Goal: Transaction & Acquisition: Download file/media

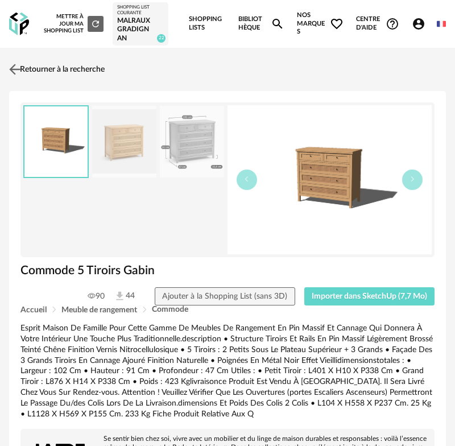
click at [30, 68] on link "Retourner à la recherche" at bounding box center [55, 69] width 98 height 25
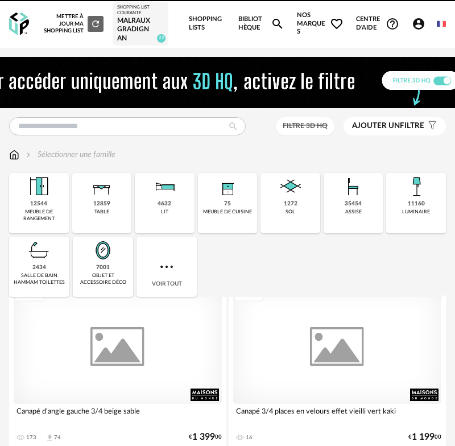
scroll to position [7, 0]
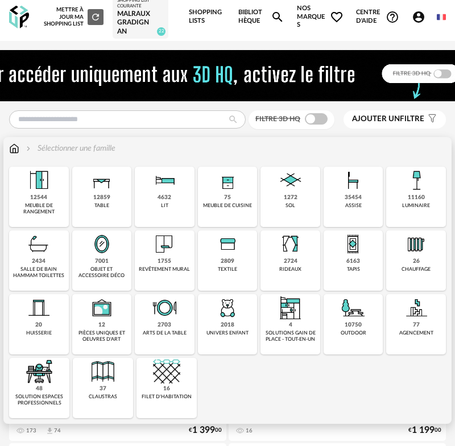
click at [413, 196] on div "11160" at bounding box center [416, 197] width 17 height 7
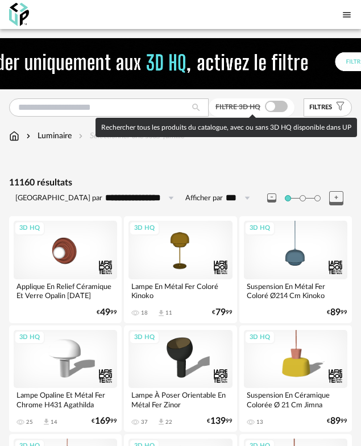
click at [274, 105] on span at bounding box center [276, 106] width 23 height 11
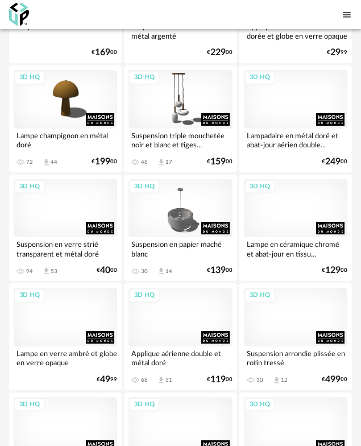
scroll to position [2332, 0]
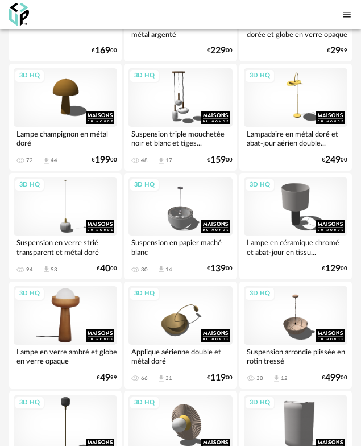
click at [60, 329] on div "3D HQ" at bounding box center [66, 315] width 104 height 59
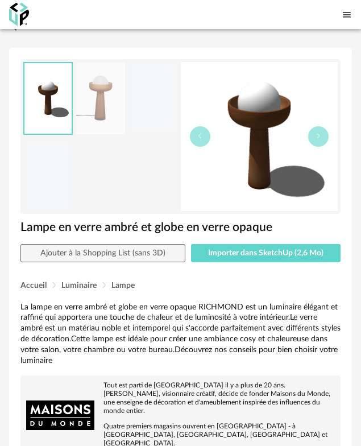
scroll to position [30, 0]
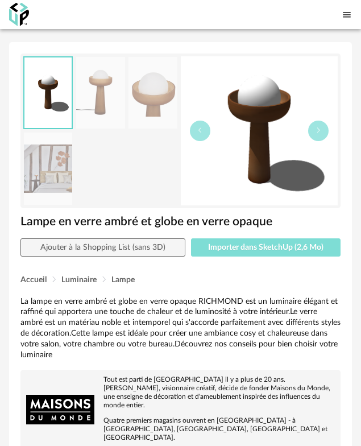
click at [214, 247] on span "Importer dans SketchUp (2,6 Mo)" at bounding box center [265, 247] width 115 height 8
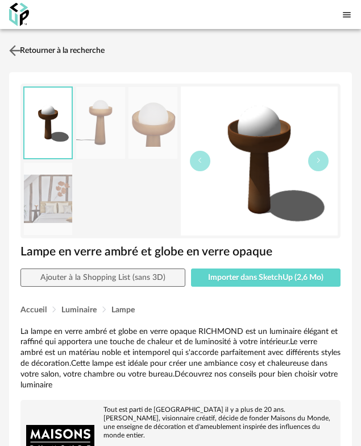
click at [13, 51] on img at bounding box center [15, 50] width 16 height 16
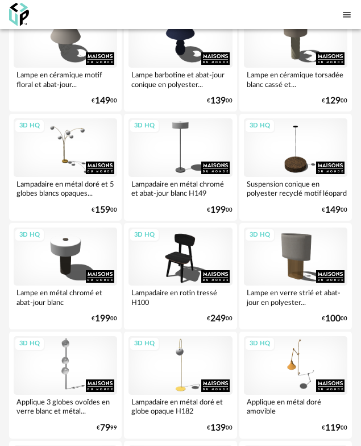
scroll to position [1844, 0]
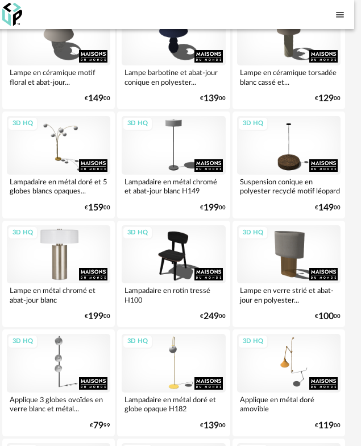
click at [77, 260] on div "3D HQ" at bounding box center [59, 254] width 104 height 59
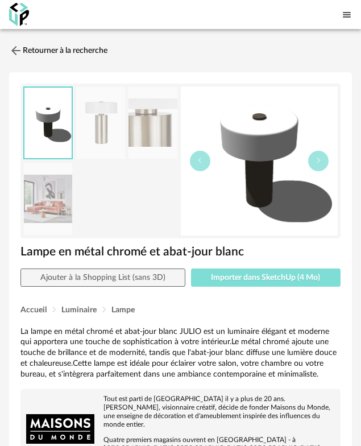
click at [245, 279] on span "Importer dans SketchUp (4 Mo)" at bounding box center [265, 278] width 109 height 8
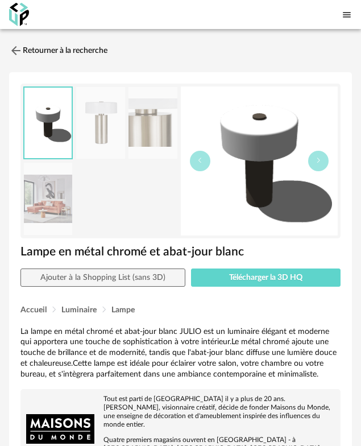
click at [19, 49] on img at bounding box center [16, 51] width 14 height 14
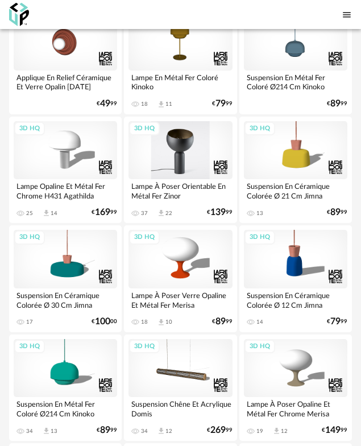
scroll to position [115, 0]
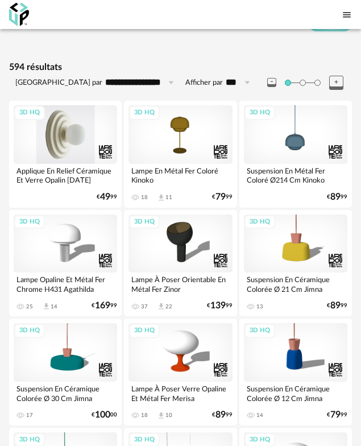
click at [67, 143] on div "3D HQ" at bounding box center [66, 134] width 104 height 59
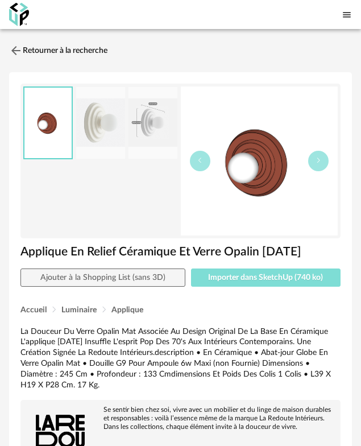
click at [240, 280] on span "Importer dans SketchUp (740 ko)" at bounding box center [265, 278] width 115 height 8
click at [272, 282] on button "Importer dans SketchUp (740 ko)" at bounding box center [266, 278] width 150 height 18
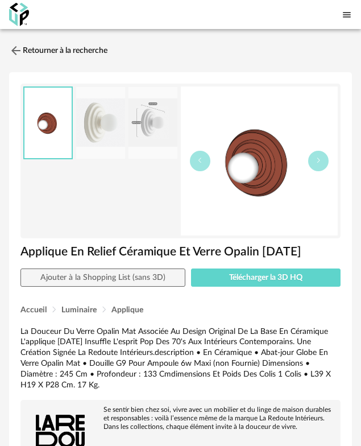
click at [19, 49] on img at bounding box center [16, 51] width 14 height 14
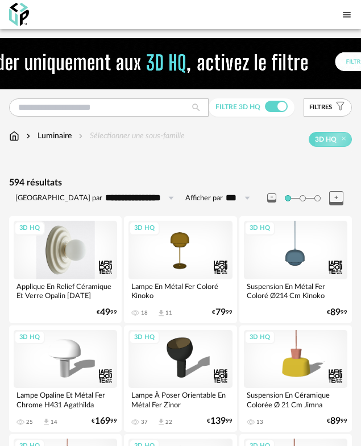
click at [70, 257] on div "3D HQ" at bounding box center [66, 250] width 104 height 59
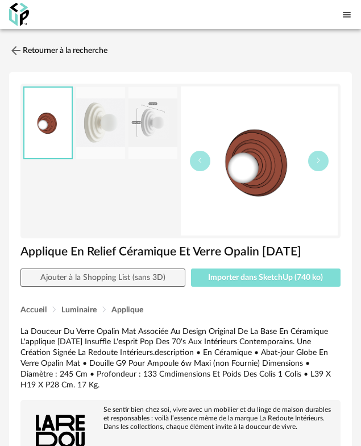
click at [212, 282] on button "Importer dans SketchUp (740 ko)" at bounding box center [266, 278] width 150 height 18
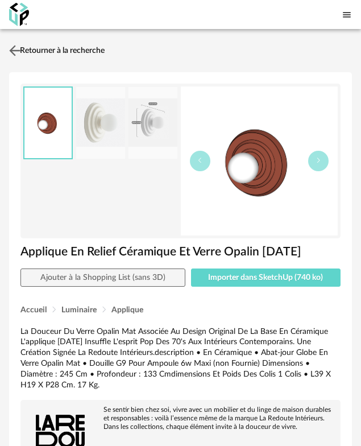
click at [16, 45] on img at bounding box center [15, 50] width 16 height 16
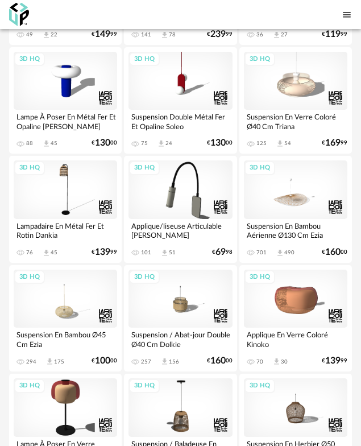
scroll to position [1056, 0]
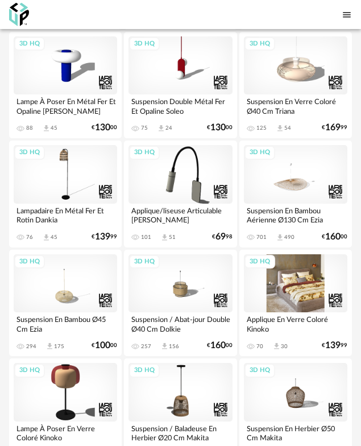
click at [287, 284] on div "3D HQ" at bounding box center [296, 283] width 104 height 59
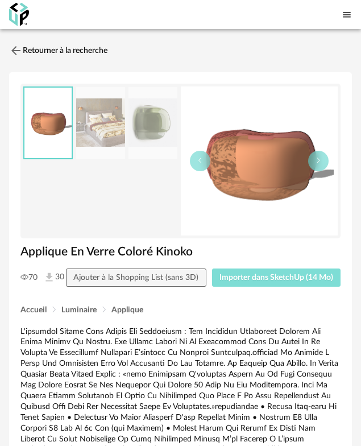
click at [286, 280] on span "Importer dans SketchUp (14 Mo)" at bounding box center [277, 278] width 114 height 8
